Goal: Transaction & Acquisition: Purchase product/service

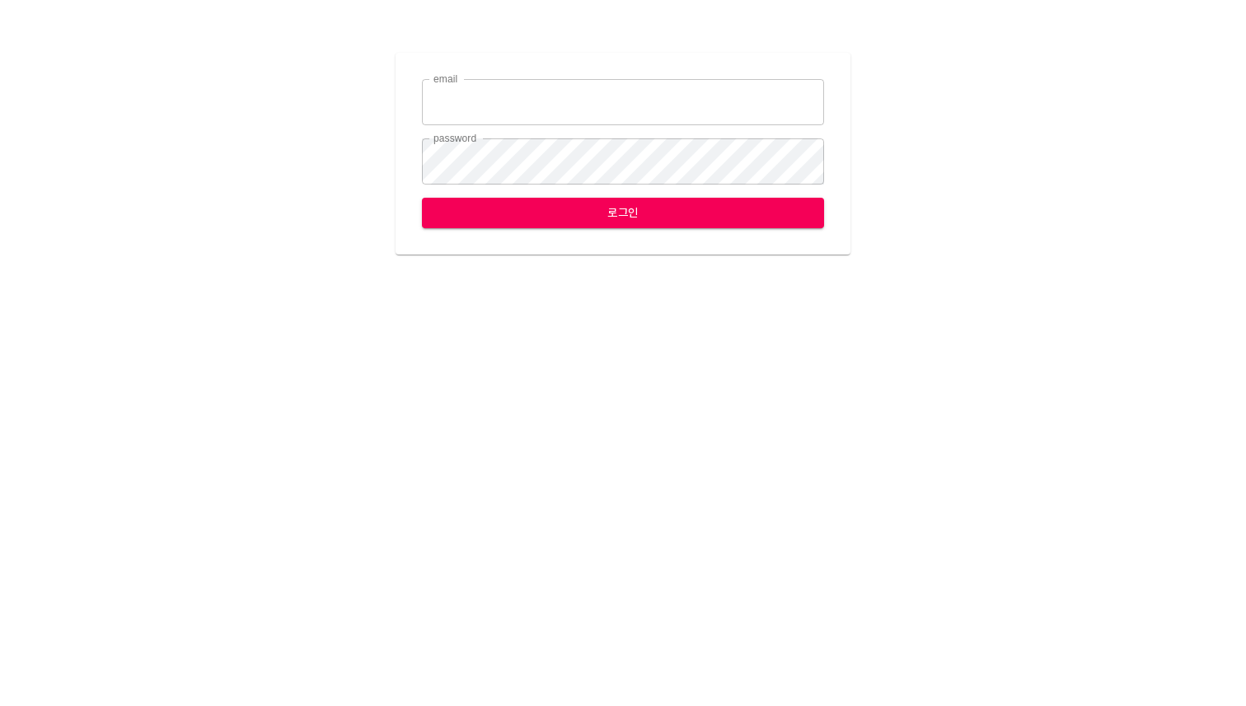
type input "[EMAIL_ADDRESS][DOMAIN_NAME]"
click at [574, 218] on span "로그인" at bounding box center [623, 213] width 376 height 21
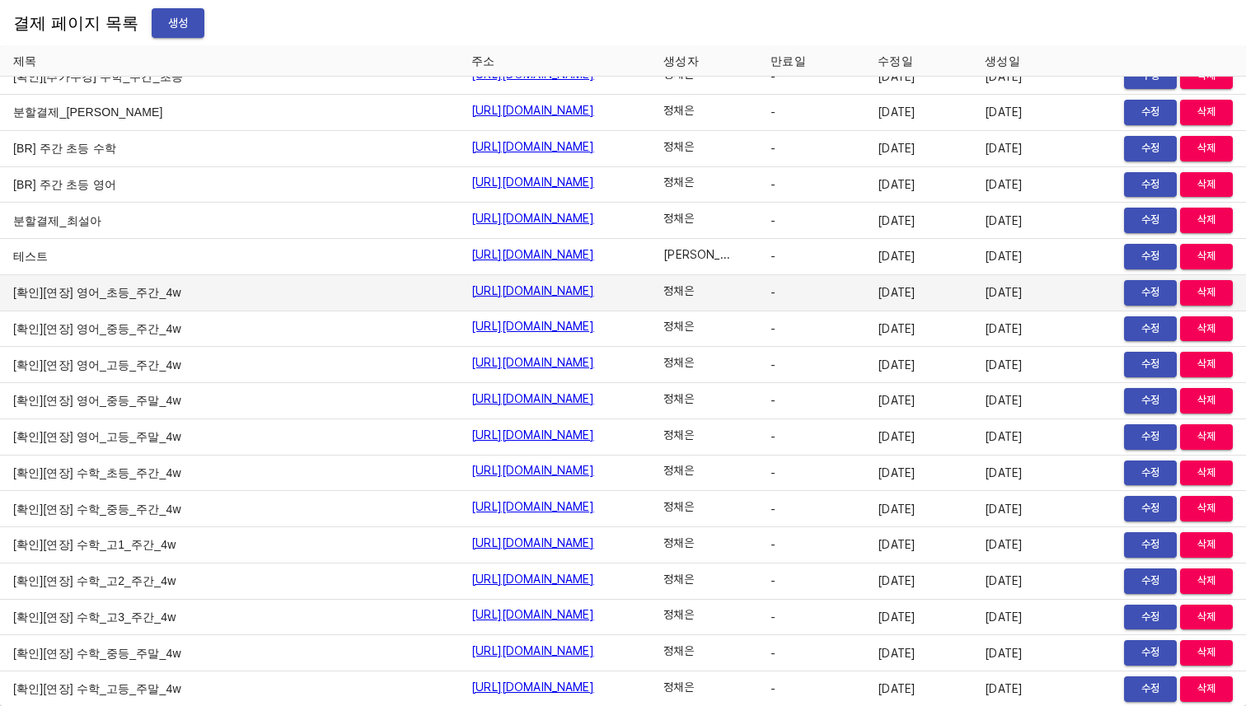
scroll to position [19158, 0]
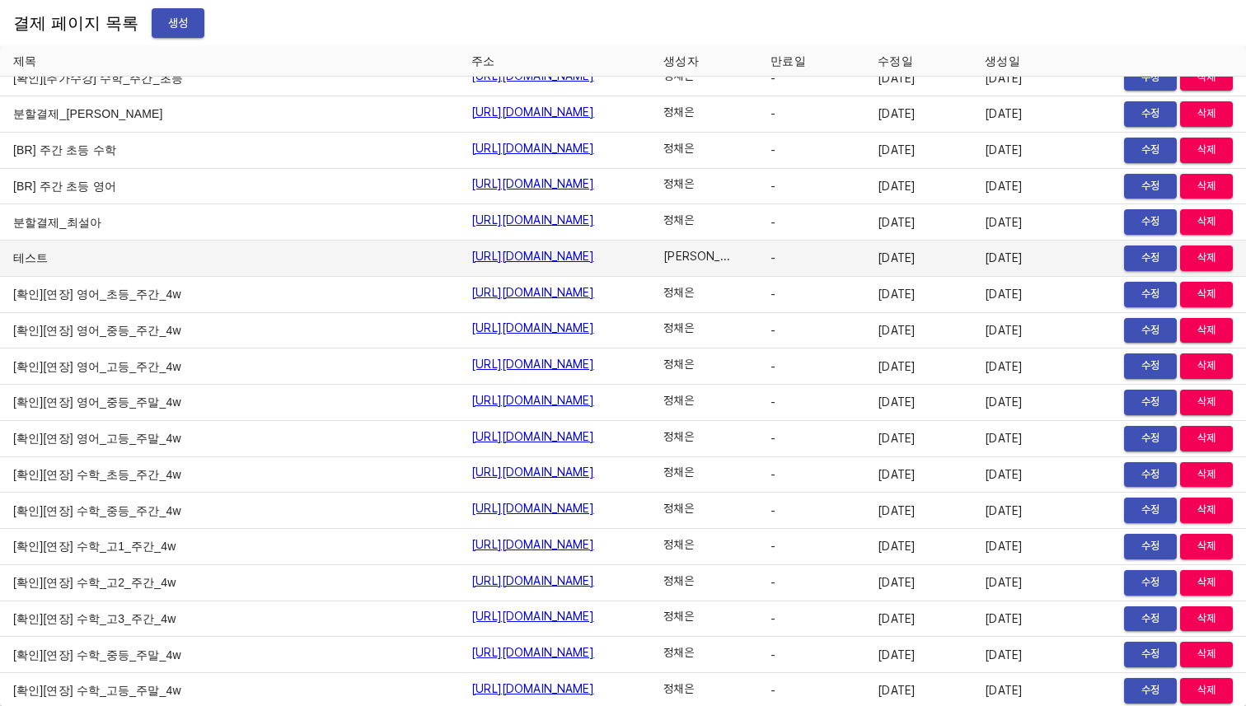
click at [471, 256] on link "https://payment.mildang.kr/gXdh0v3IANuJ_SXYIj77G" at bounding box center [532, 256] width 123 height 16
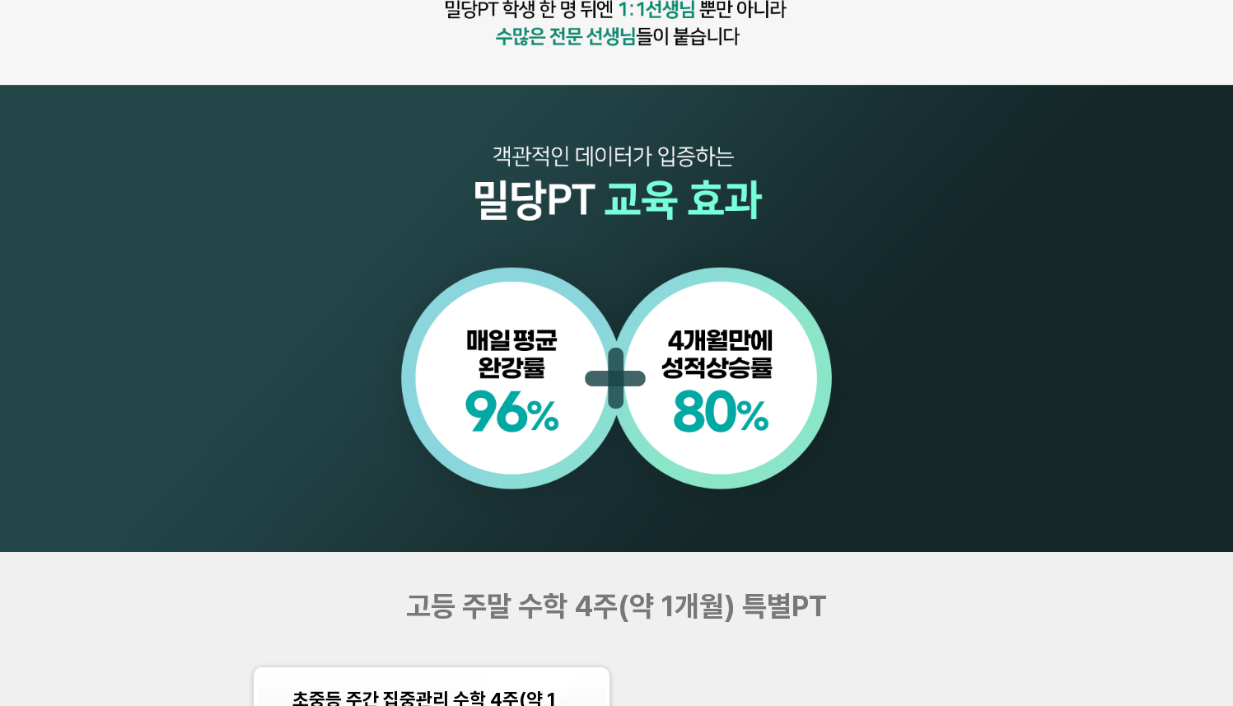
scroll to position [1469, 0]
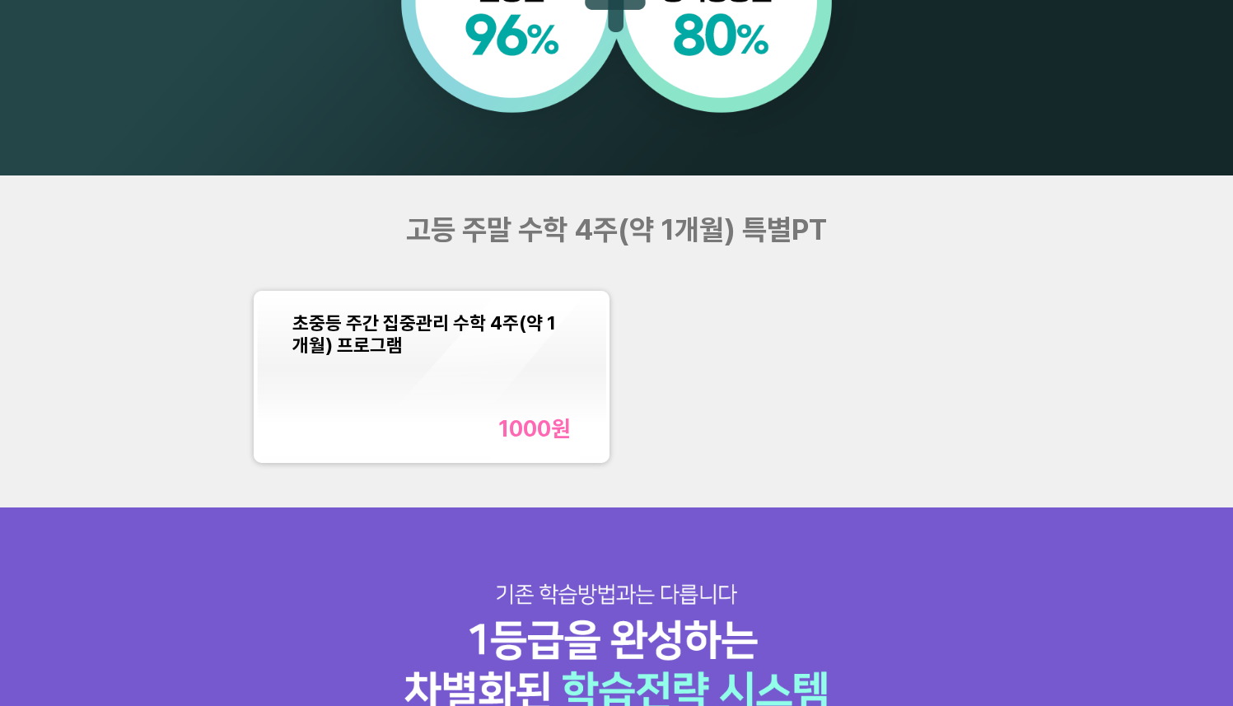
click at [505, 393] on div "초중등 주간 집중관리 수학 4주(약 1개월) 프로그램 1000 원" at bounding box center [432, 376] width 279 height 131
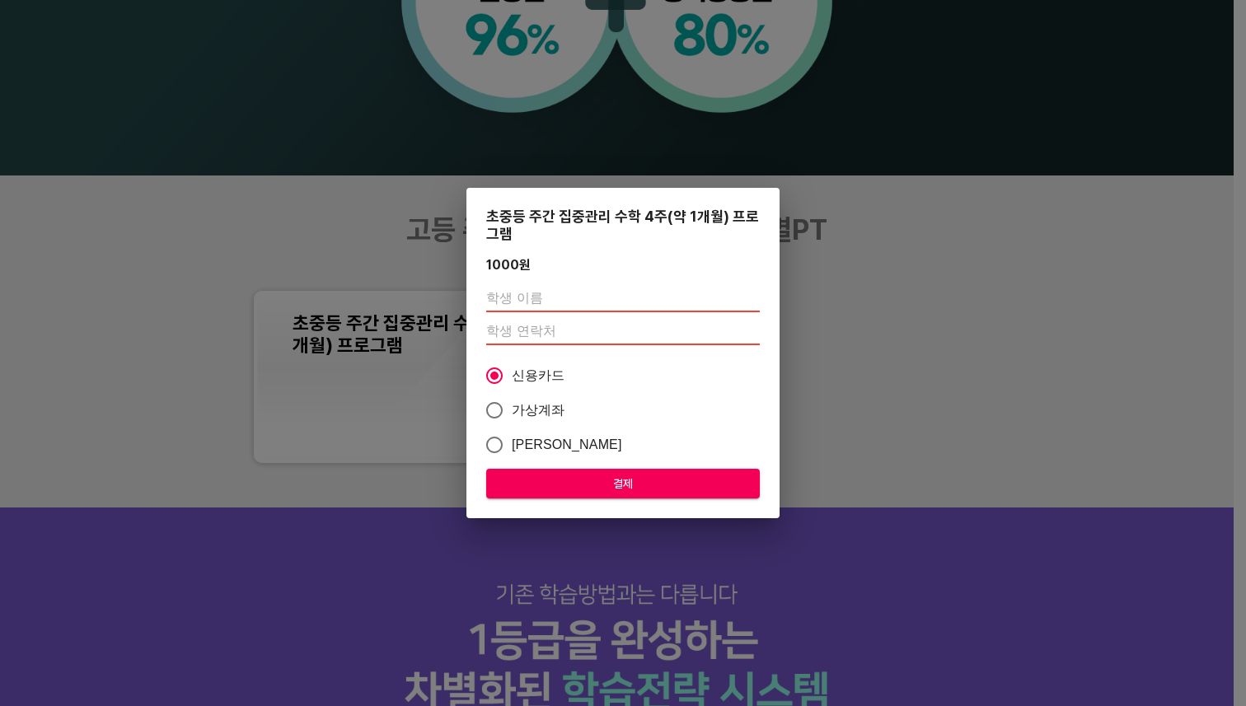
click at [596, 293] on input "text" at bounding box center [623, 299] width 274 height 26
type input "[PERSON_NAME]"
click at [566, 326] on input "number" at bounding box center [623, 332] width 274 height 26
type input "01048504720"
click at [606, 488] on span "결제" at bounding box center [622, 484] width 247 height 21
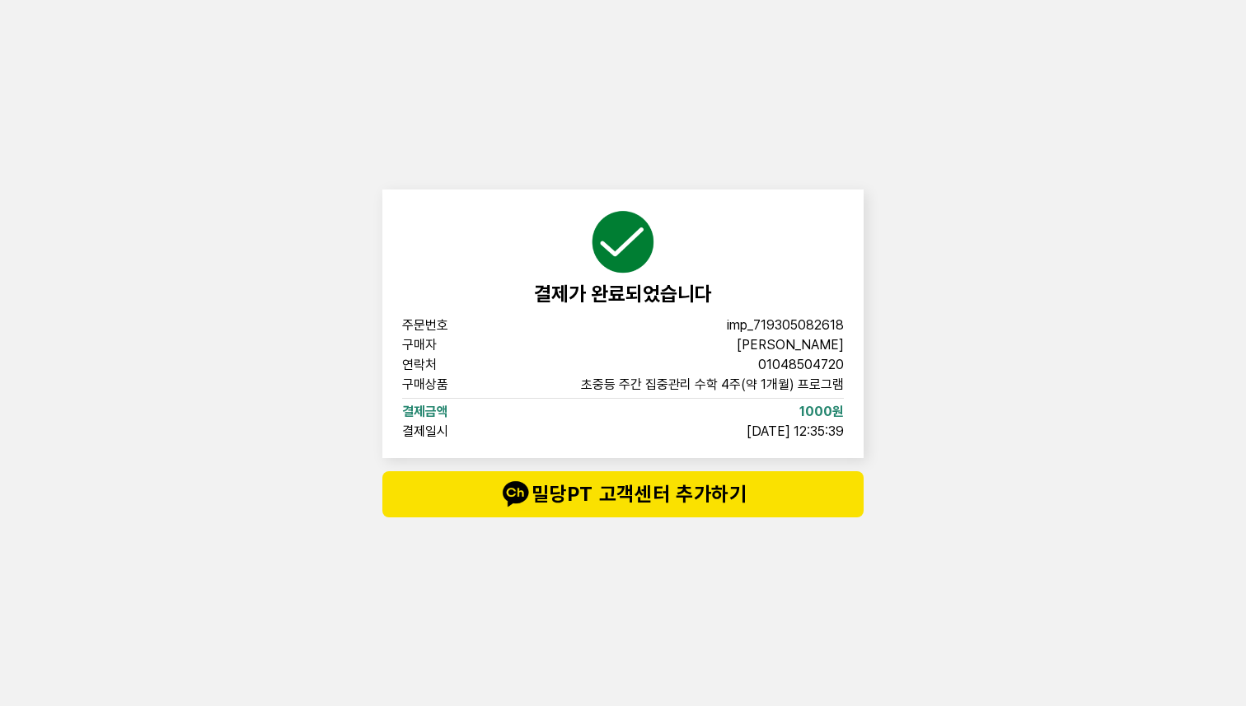
click at [760, 320] on span "imp_719305082618" at bounding box center [785, 325] width 117 height 13
copy span "imp_719305082618"
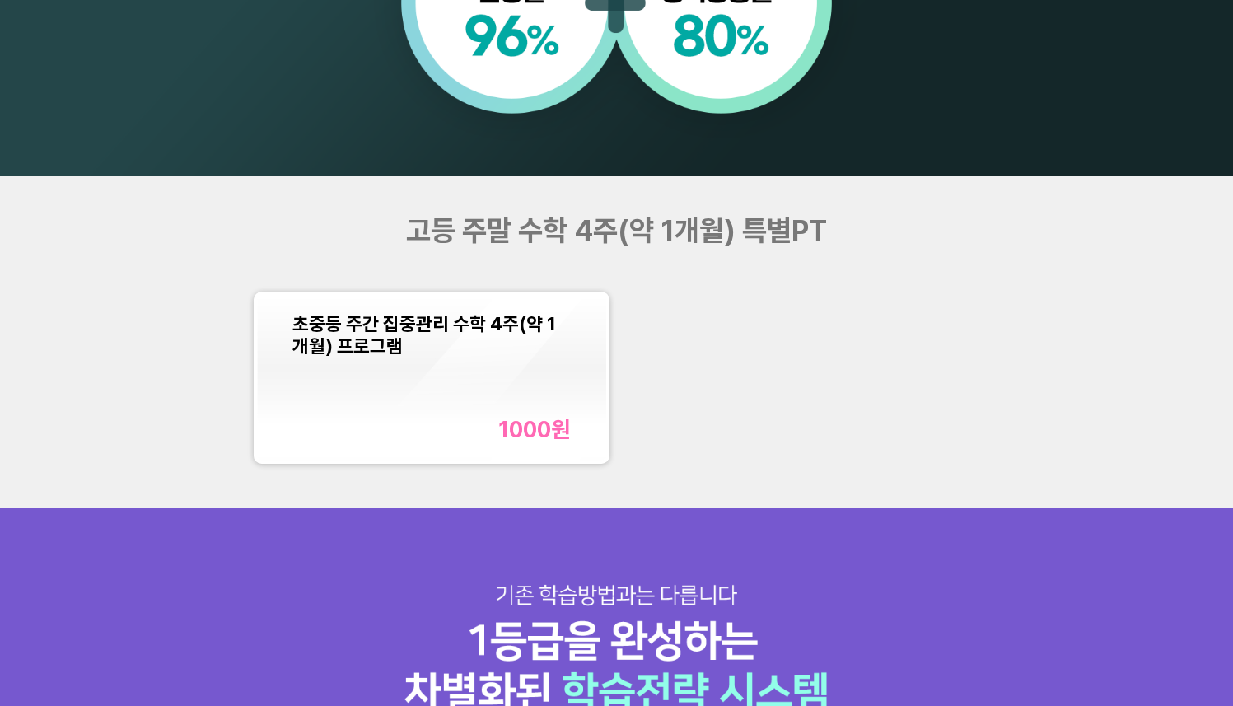
scroll to position [1469, 0]
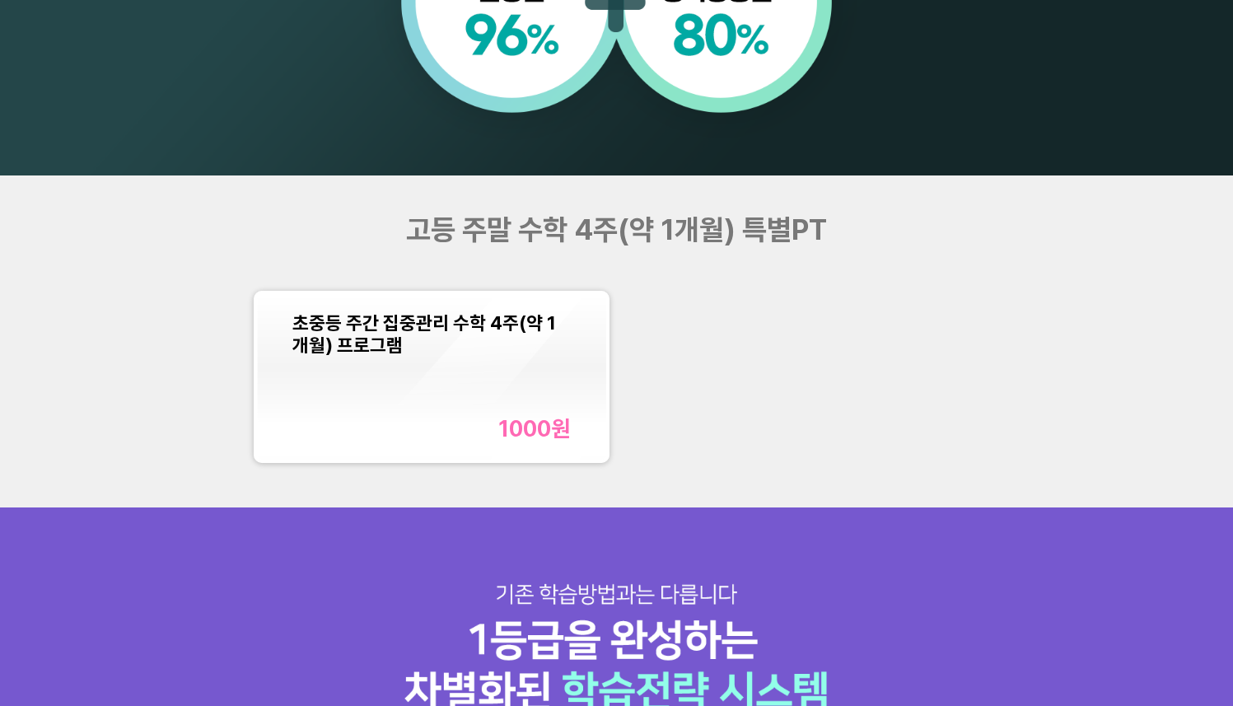
click at [508, 409] on div "초중등 주간 집중관리 수학 4주(약 1개월) 프로그램 1000 원" at bounding box center [432, 376] width 279 height 131
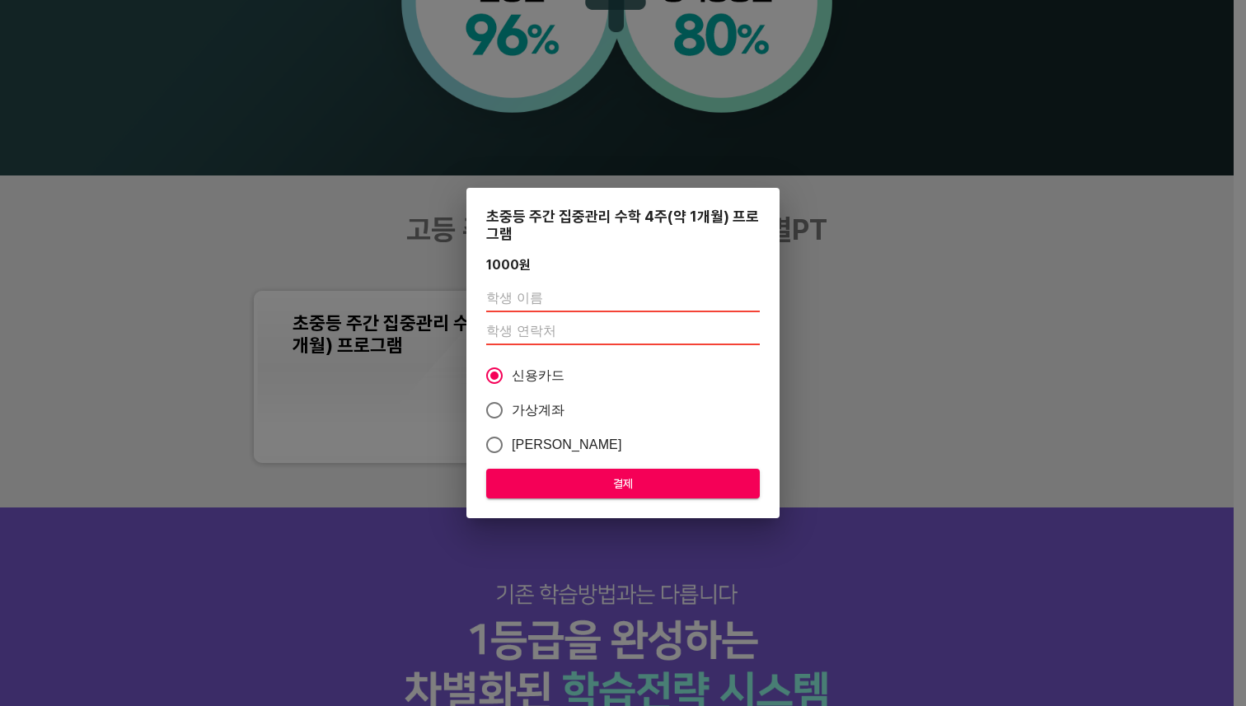
click at [593, 295] on input "text" at bounding box center [623, 299] width 274 height 26
type input "[PERSON_NAME]"
click at [585, 334] on input "number" at bounding box center [623, 332] width 274 height 26
type input "01048504720"
click at [572, 481] on span "결제" at bounding box center [622, 484] width 247 height 21
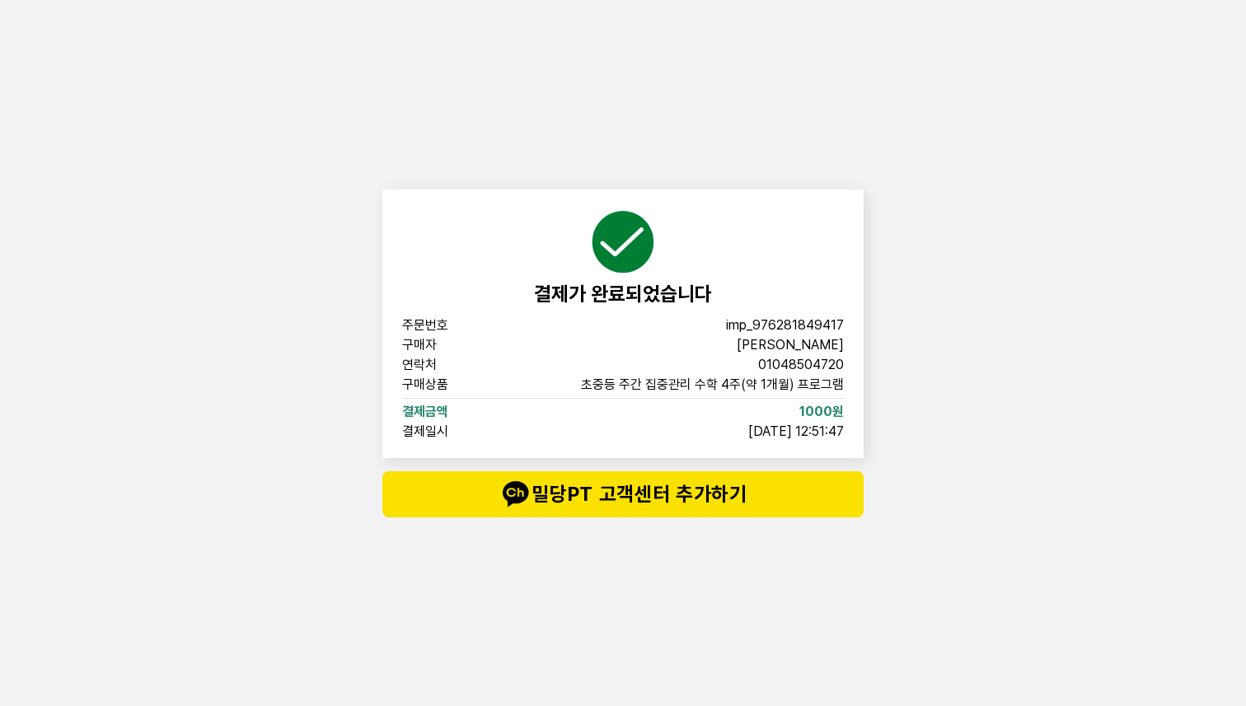
click at [767, 322] on span "imp_976281849417" at bounding box center [785, 325] width 118 height 13
copy span "imp_976281849417"
click at [1037, 257] on div "결제가 완료되었습니다 주문번호 imp_976281849417 구매자 이시은 연락처 01048504720 구매상품 초중등 주간 집중관리 수학 4…" at bounding box center [623, 353] width 1246 height 706
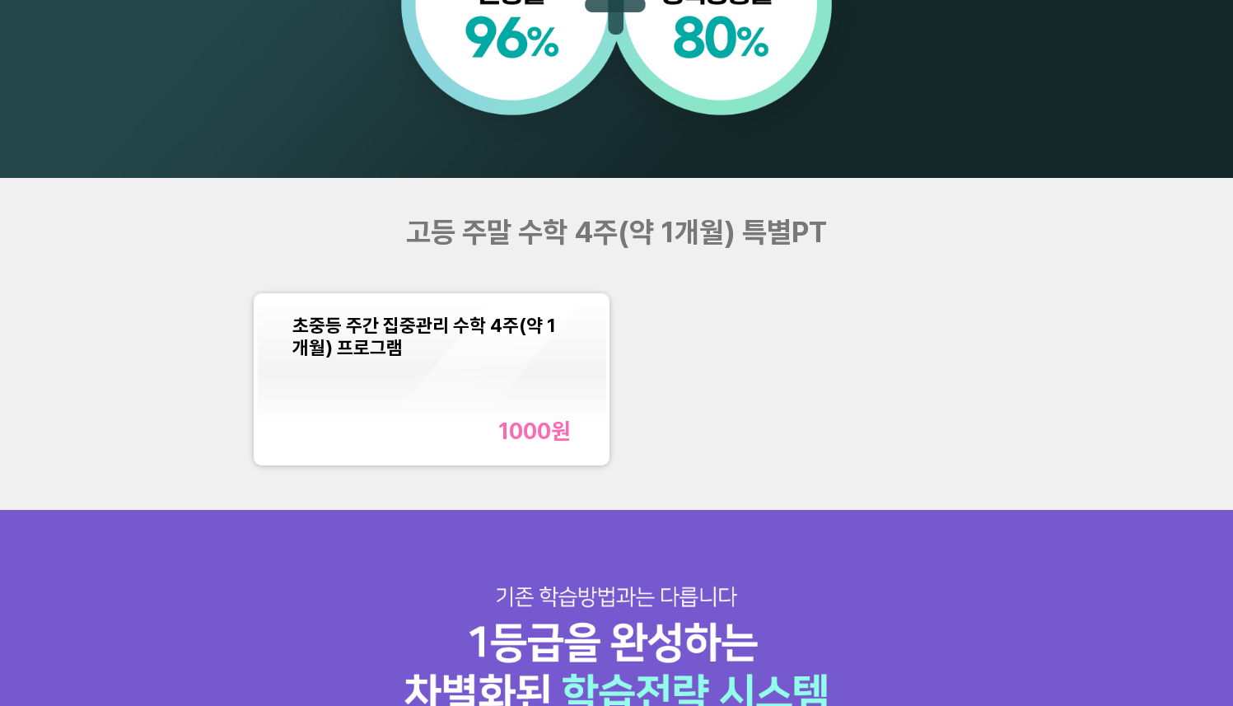
scroll to position [1469, 0]
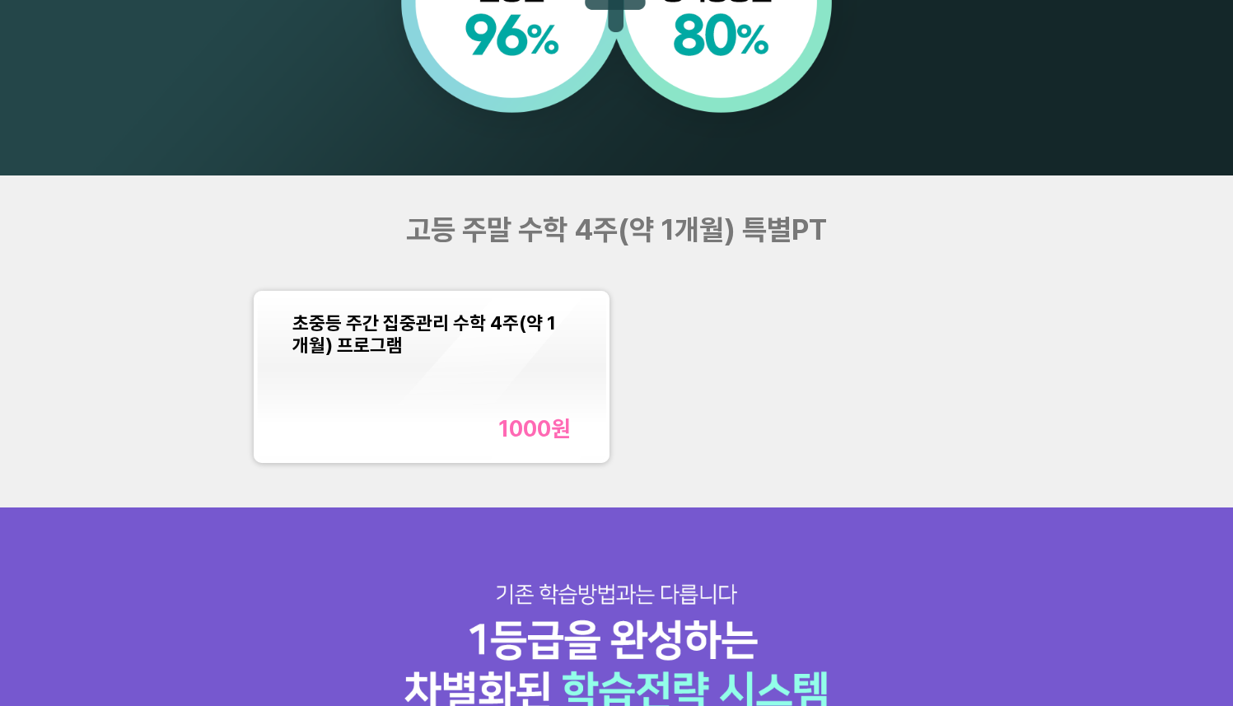
click at [485, 344] on div "초중등 주간 집중관리 수학 4주(약 1개월) 프로그램" at bounding box center [432, 333] width 279 height 44
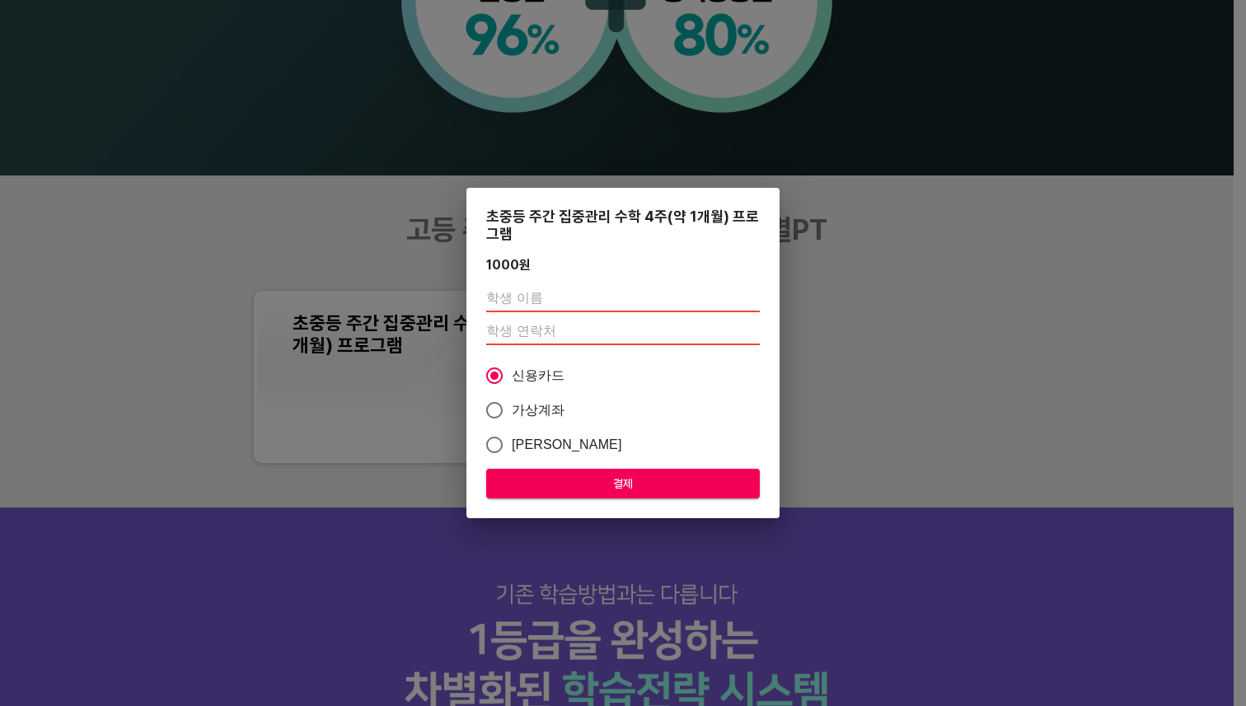
click at [569, 307] on input "text" at bounding box center [623, 299] width 274 height 26
click at [549, 333] on input "number" at bounding box center [623, 332] width 274 height 26
type input "0"
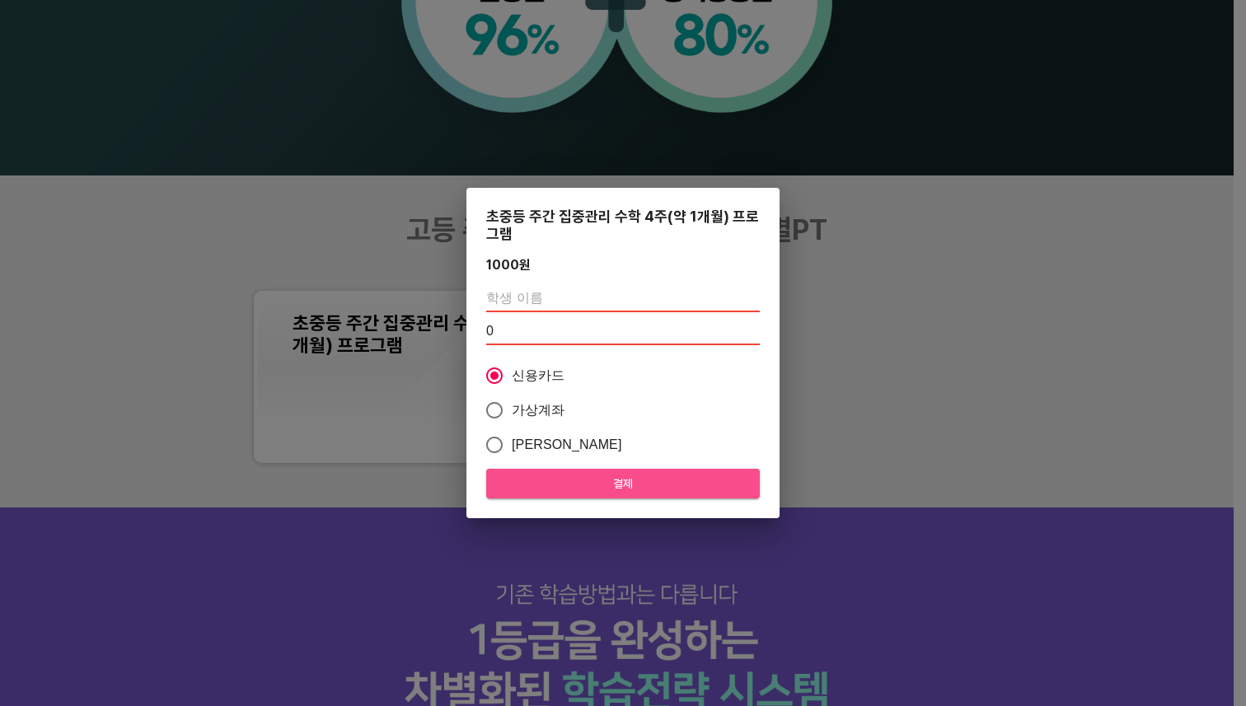
click at [592, 474] on span "결제" at bounding box center [622, 484] width 247 height 21
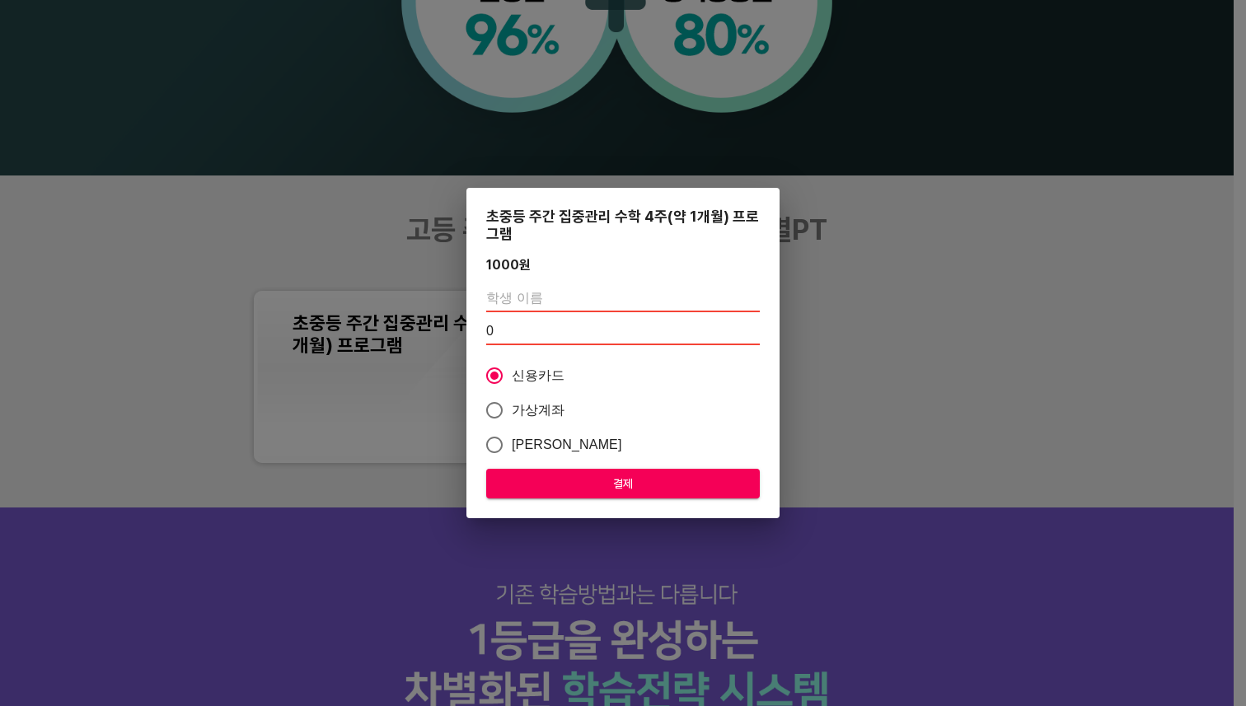
click at [597, 286] on input "text" at bounding box center [623, 299] width 274 height 26
type input "[PERSON_NAME]"
click at [616, 486] on span "결제" at bounding box center [622, 484] width 247 height 21
click at [611, 335] on input "0" at bounding box center [623, 332] width 274 height 26
type input "01048504720"
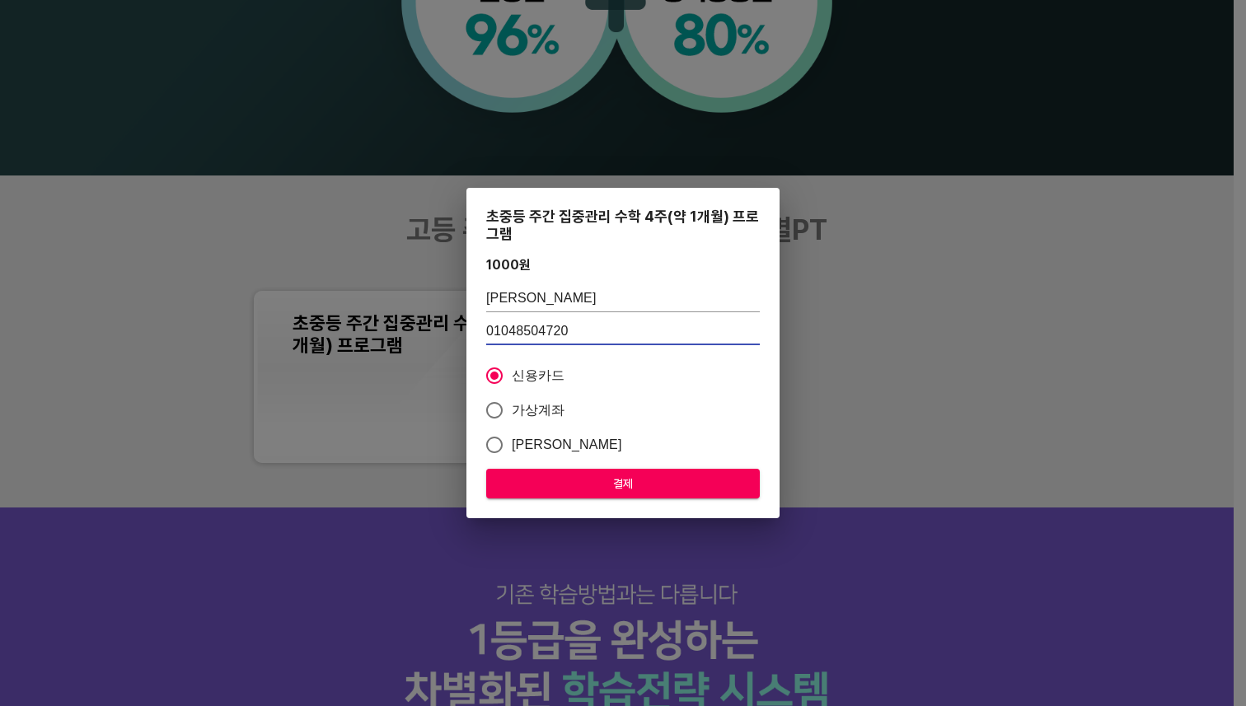
click at [592, 495] on button "결제" at bounding box center [623, 484] width 274 height 30
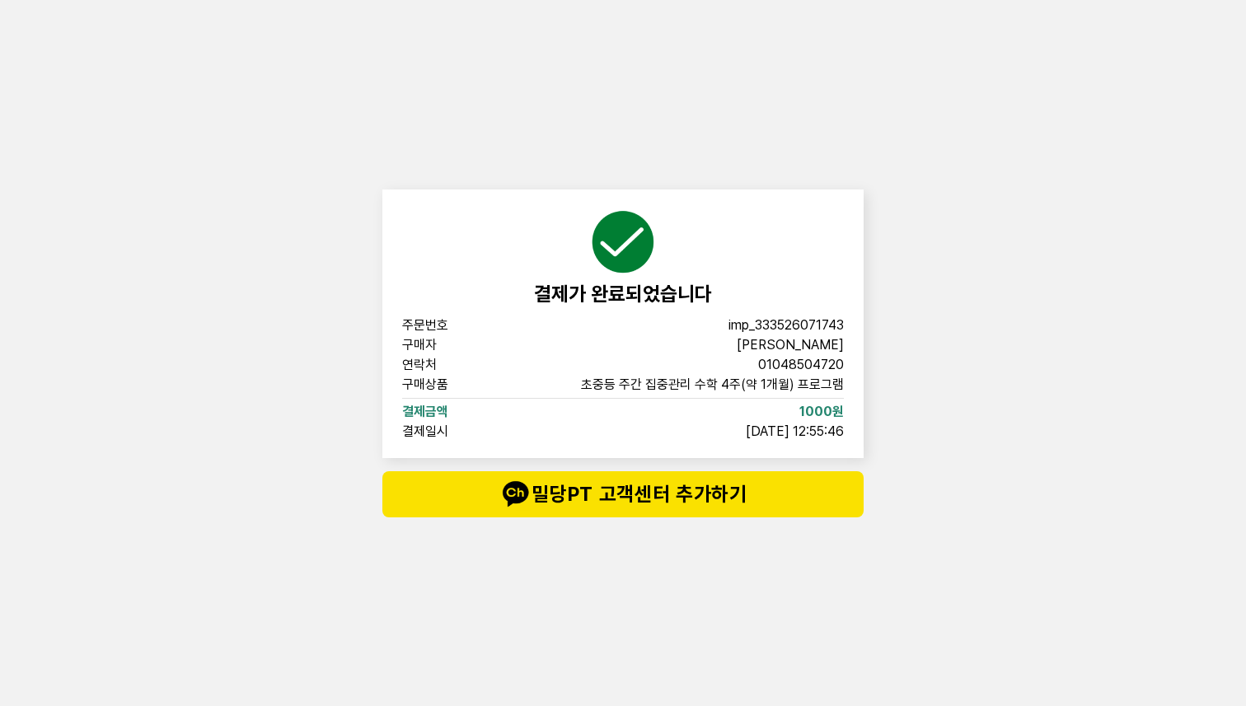
click at [768, 328] on span "imp_333526071743" at bounding box center [785, 325] width 115 height 13
copy span "imp_333526071743"
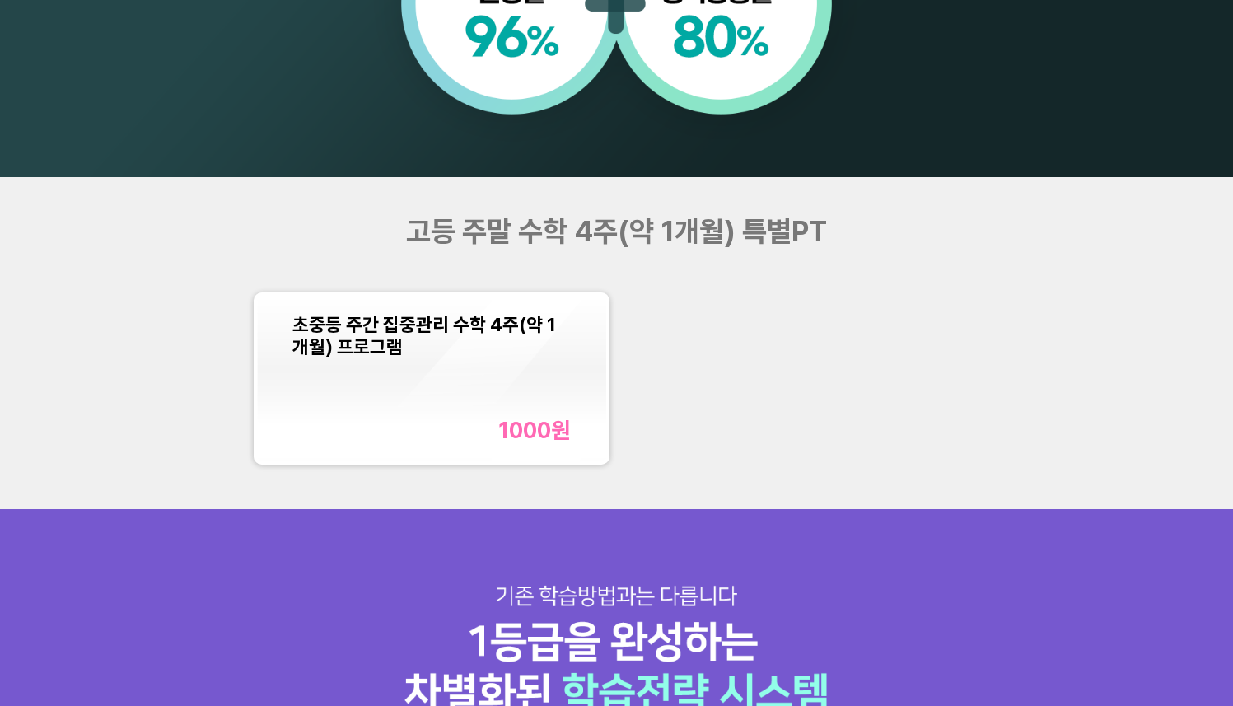
scroll to position [1469, 0]
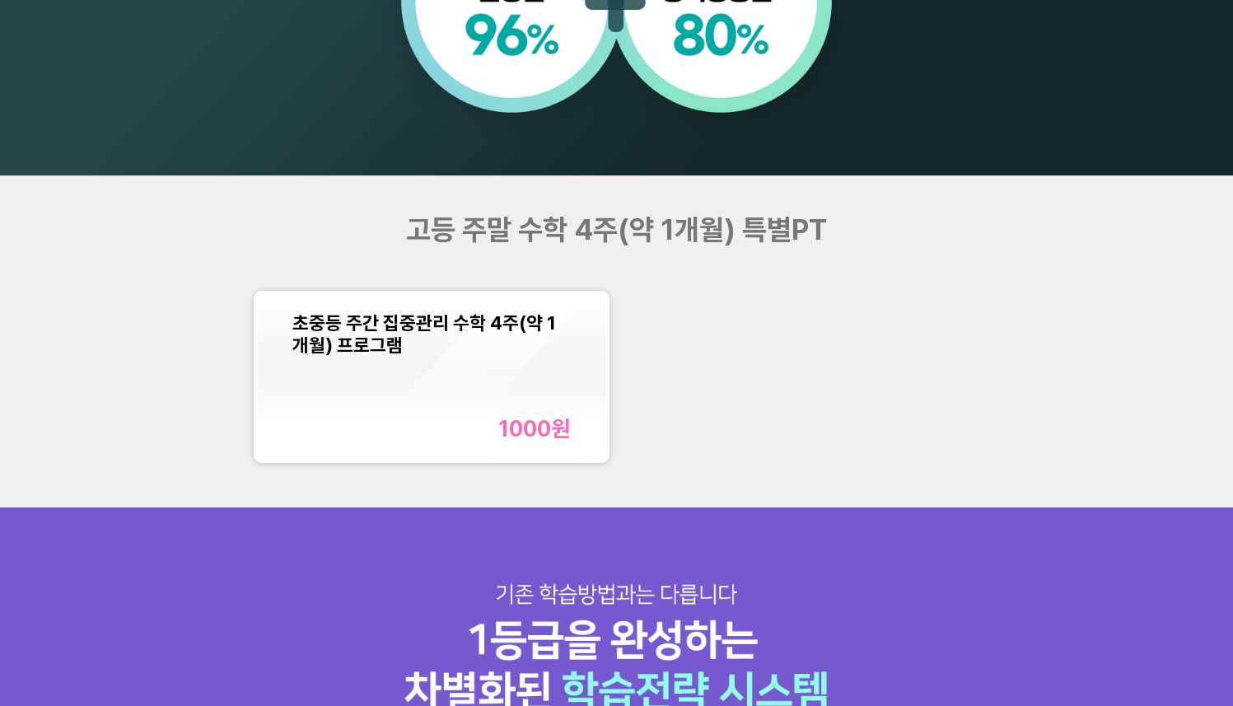
click at [483, 393] on div "초중등 주간 집중관리 수학 4주(약 1개월) 프로그램 1000 원" at bounding box center [432, 376] width 279 height 131
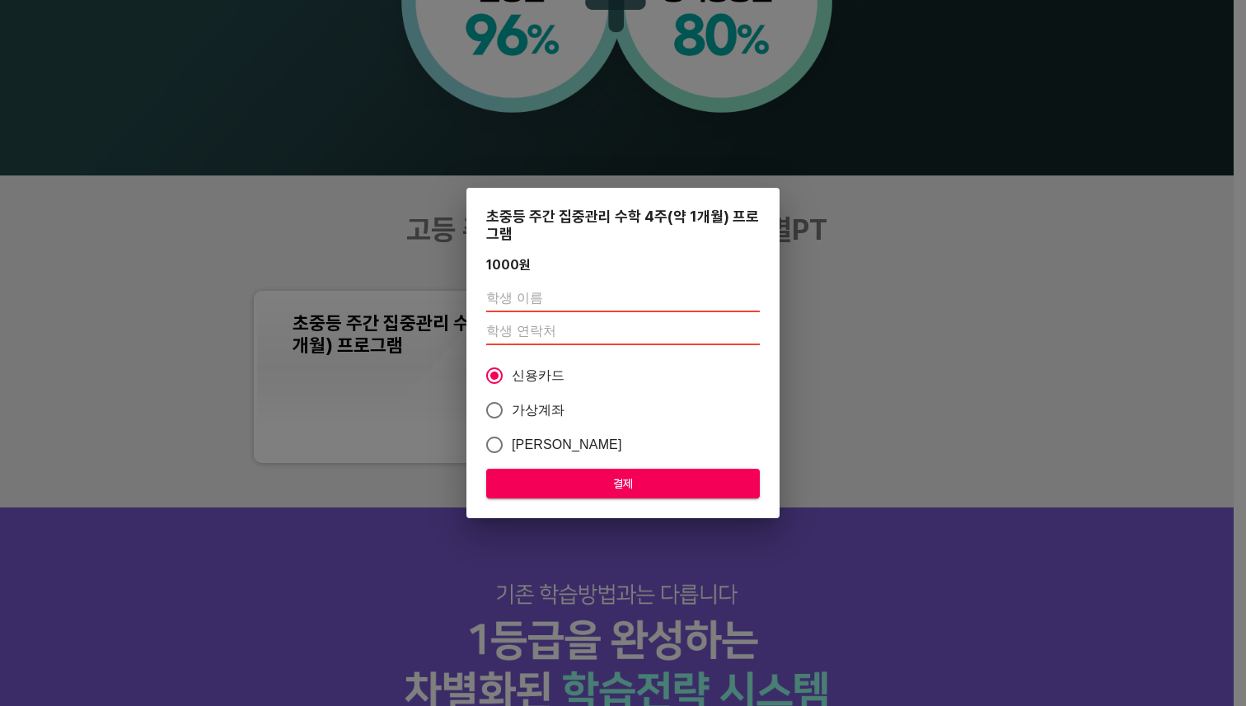
click at [588, 299] on input "text" at bounding box center [623, 299] width 274 height 26
type input "[PERSON_NAME]"
click at [564, 337] on input "number" at bounding box center [623, 332] width 274 height 26
type input "01048504720"
click at [627, 489] on span "결제" at bounding box center [622, 484] width 247 height 21
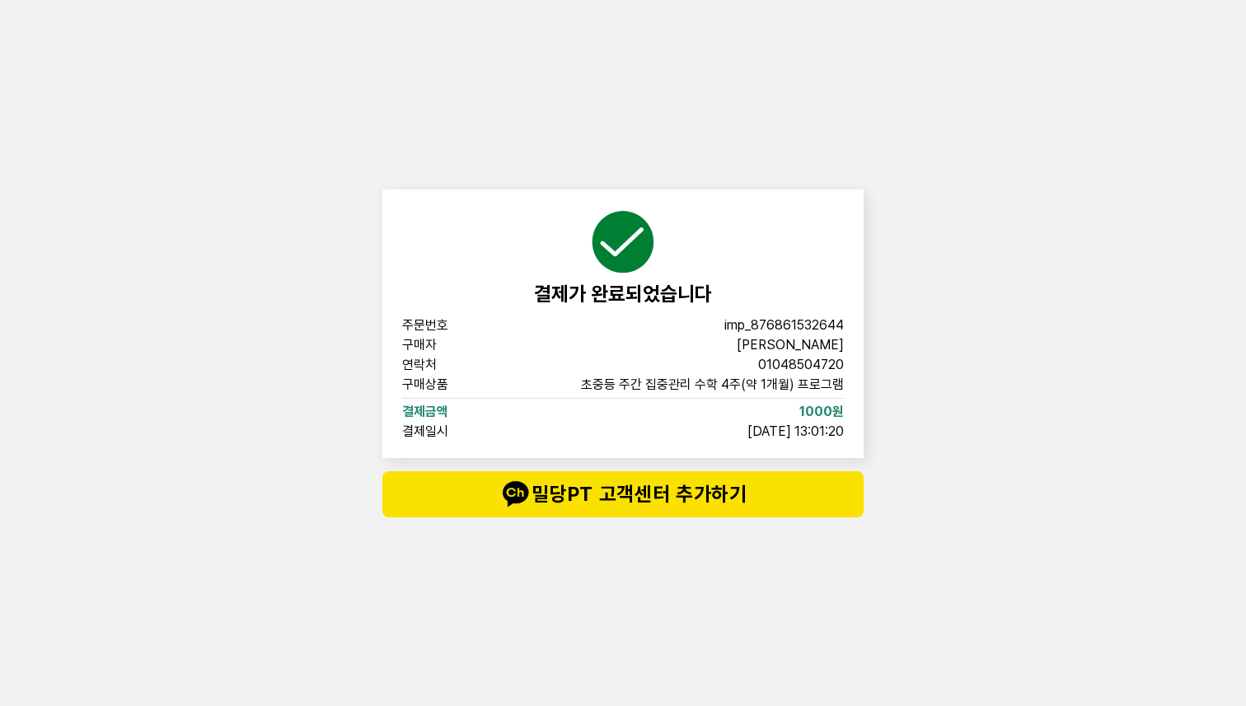
click at [784, 328] on span "imp_876861532644" at bounding box center [783, 325] width 119 height 13
copy span "imp_876861532644"
click at [971, 68] on div "결제가 완료되었습니다 주문번호 imp_[PHONE_NUMBER] 구매자 이시은 연락처 01048504720 구매상품 초중등 주간 집중관리 수학…" at bounding box center [623, 353] width 1246 height 706
